Goal: Task Accomplishment & Management: Manage account settings

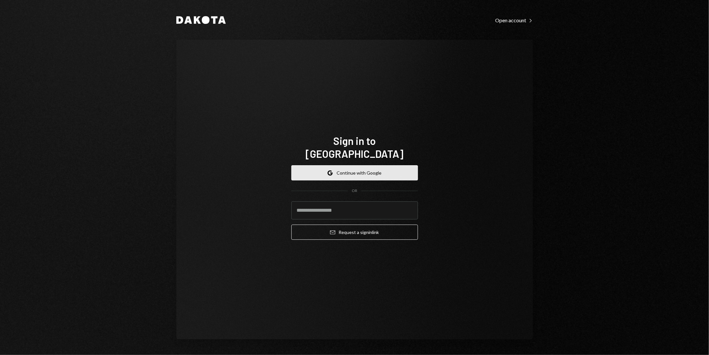
click at [357, 167] on button "Google Continue with Google" at bounding box center [354, 172] width 127 height 15
click at [350, 205] on input "email" at bounding box center [354, 210] width 127 height 18
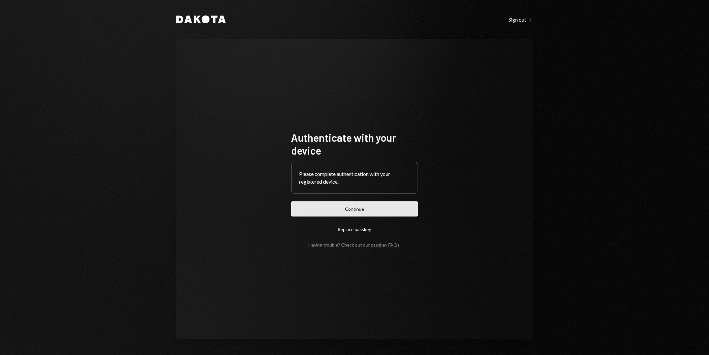
click at [343, 212] on button "Continue" at bounding box center [354, 208] width 127 height 15
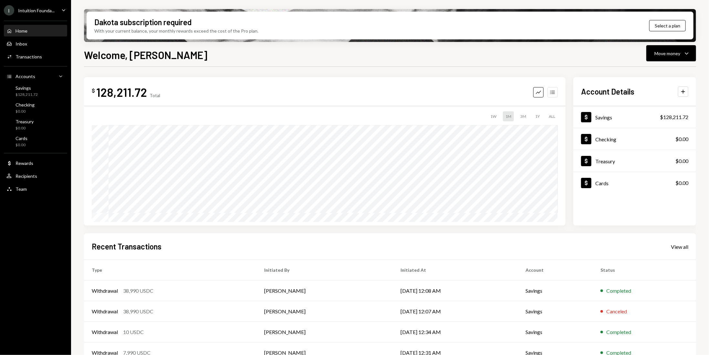
click at [553, 92] on icon "Accounts" at bounding box center [552, 92] width 6 height 6
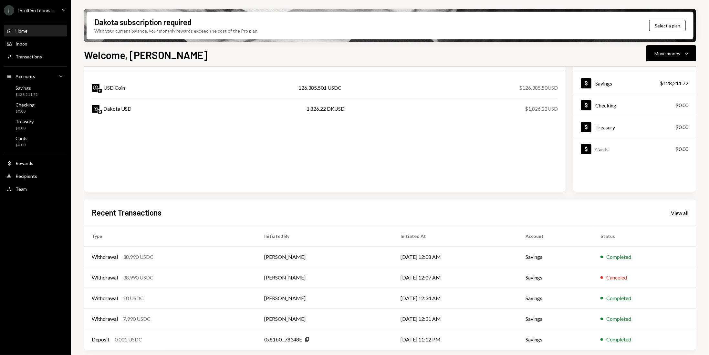
click at [687, 214] on div "View all" at bounding box center [679, 213] width 17 height 6
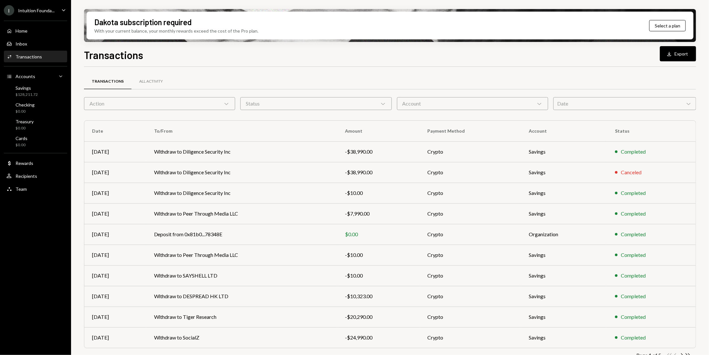
click at [623, 99] on div "Date Chevron Down" at bounding box center [624, 103] width 143 height 13
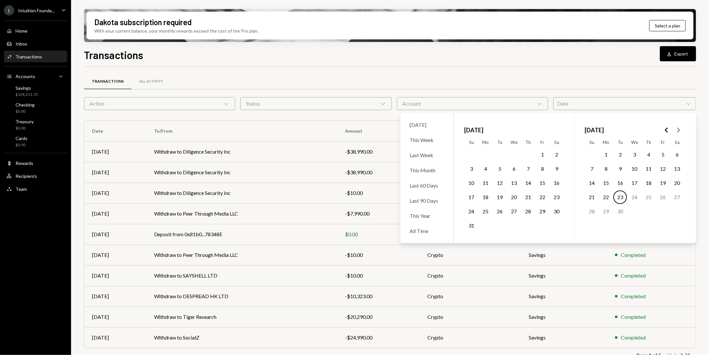
click at [603, 155] on button "1" at bounding box center [606, 155] width 14 height 14
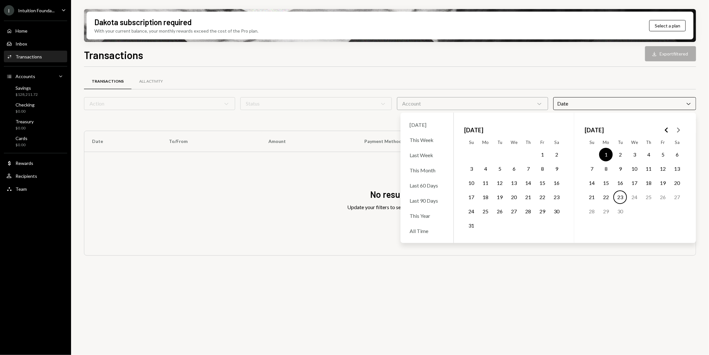
click at [619, 196] on button "23" at bounding box center [620, 198] width 14 height 14
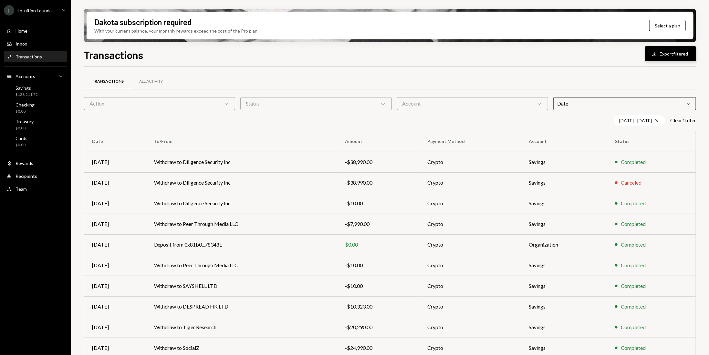
click at [657, 58] on button "Download Export filtered" at bounding box center [670, 53] width 51 height 15
